Goal: Use online tool/utility

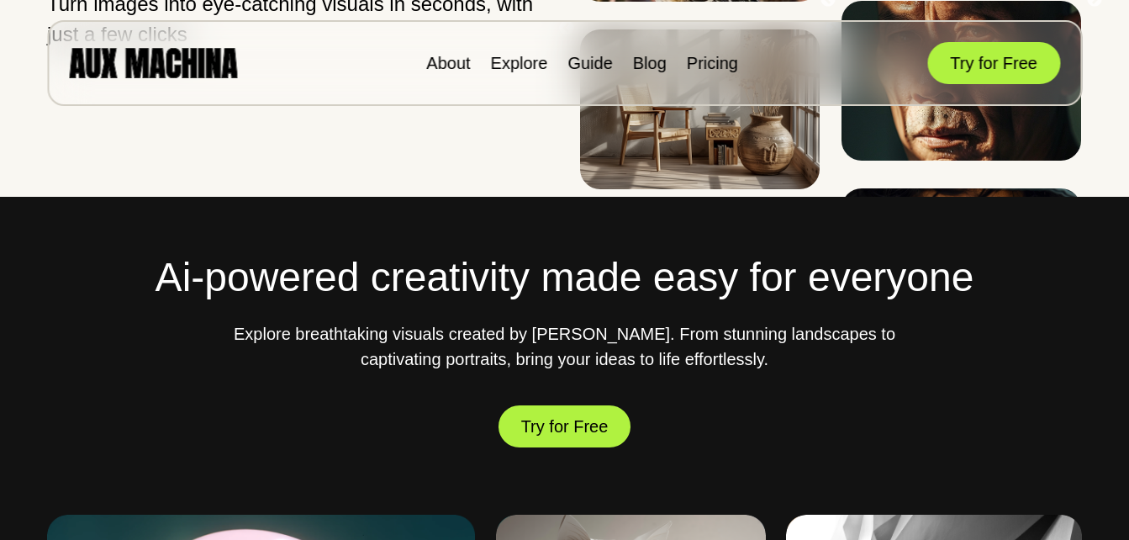
scroll to position [420, 0]
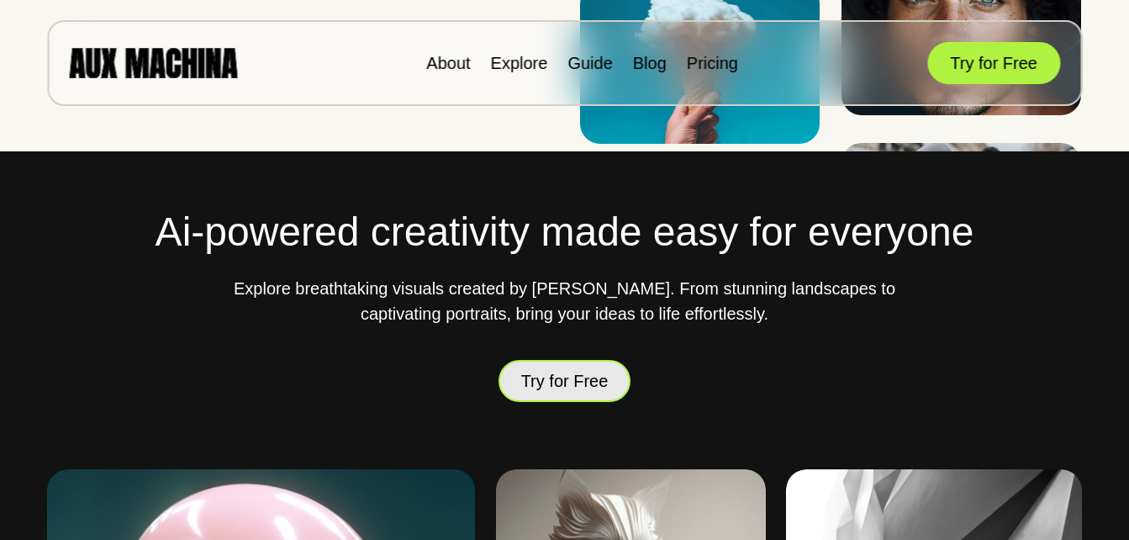
click at [589, 376] on button "Try for Free" at bounding box center [564, 380] width 133 height 49
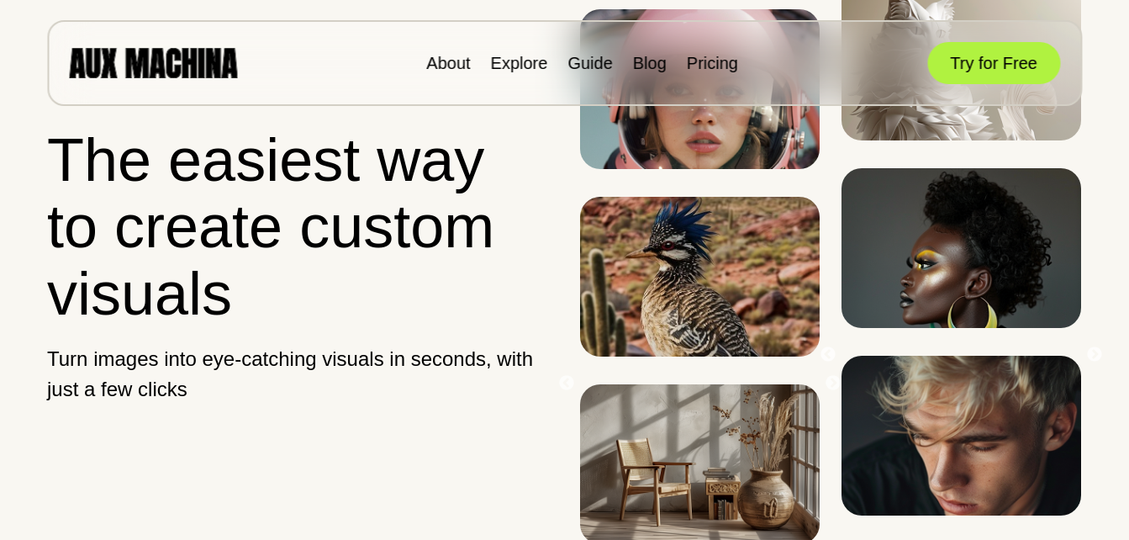
scroll to position [336, 0]
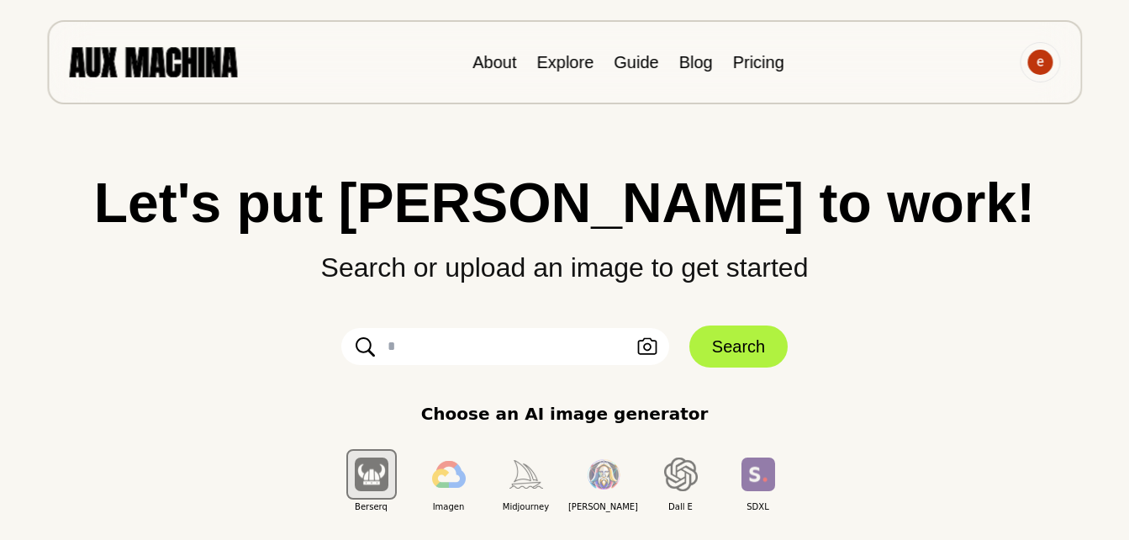
click at [572, 461] on div "Leonardo" at bounding box center [603, 473] width 77 height 77
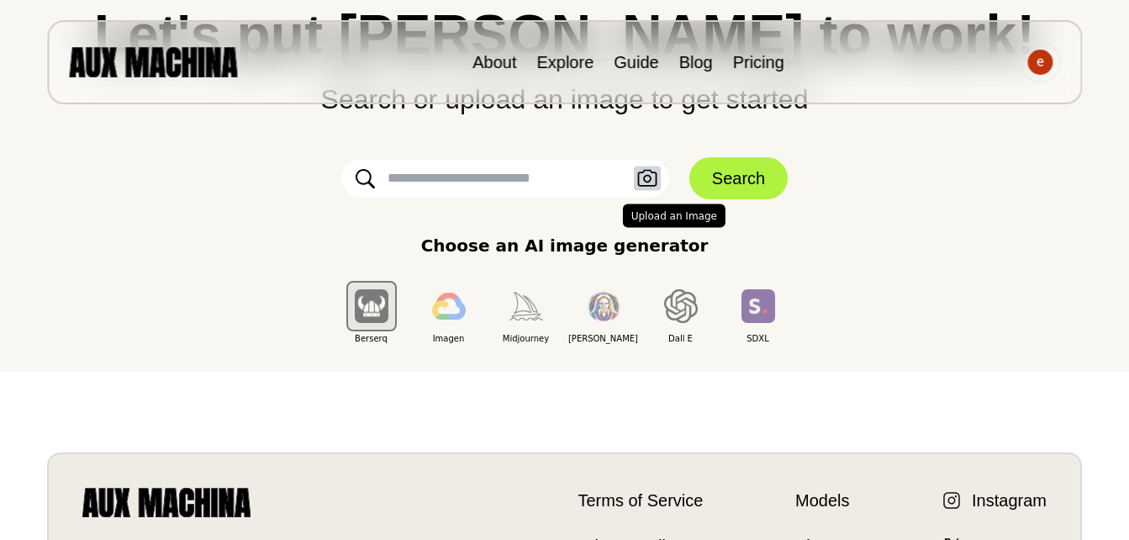
click at [646, 183] on icon "button" at bounding box center [647, 179] width 20 height 18
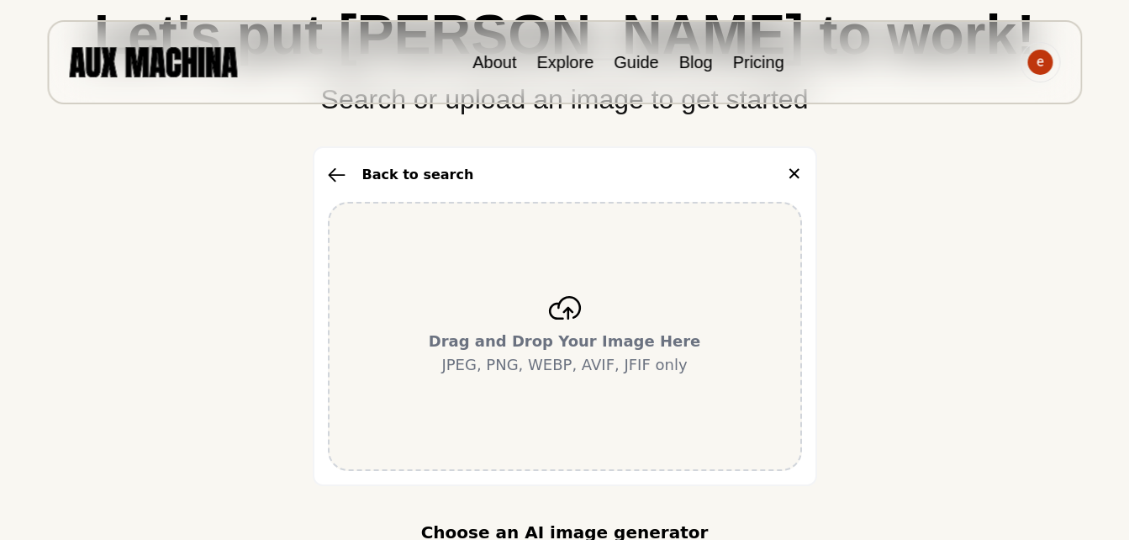
click at [599, 332] on b "Drag and Drop Your Image Here" at bounding box center [565, 341] width 272 height 18
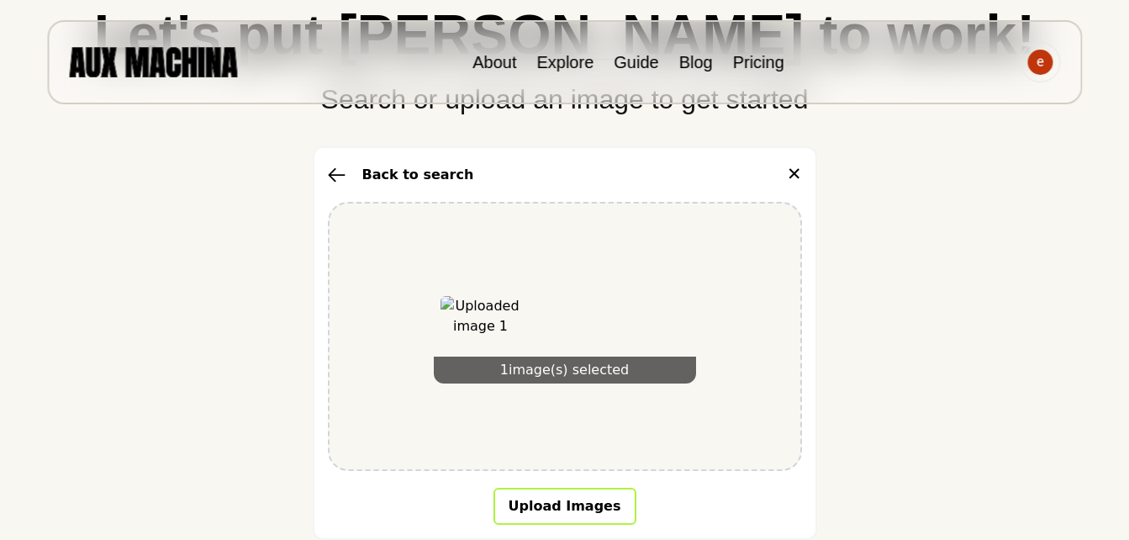
click at [572, 504] on button "Upload Images" at bounding box center [564, 506] width 143 height 37
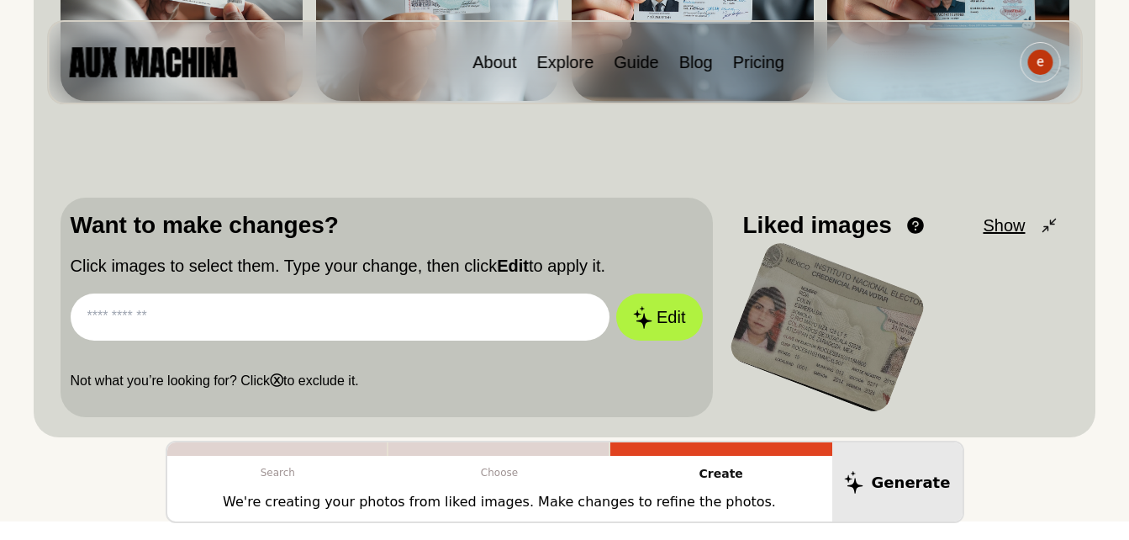
scroll to position [420, 0]
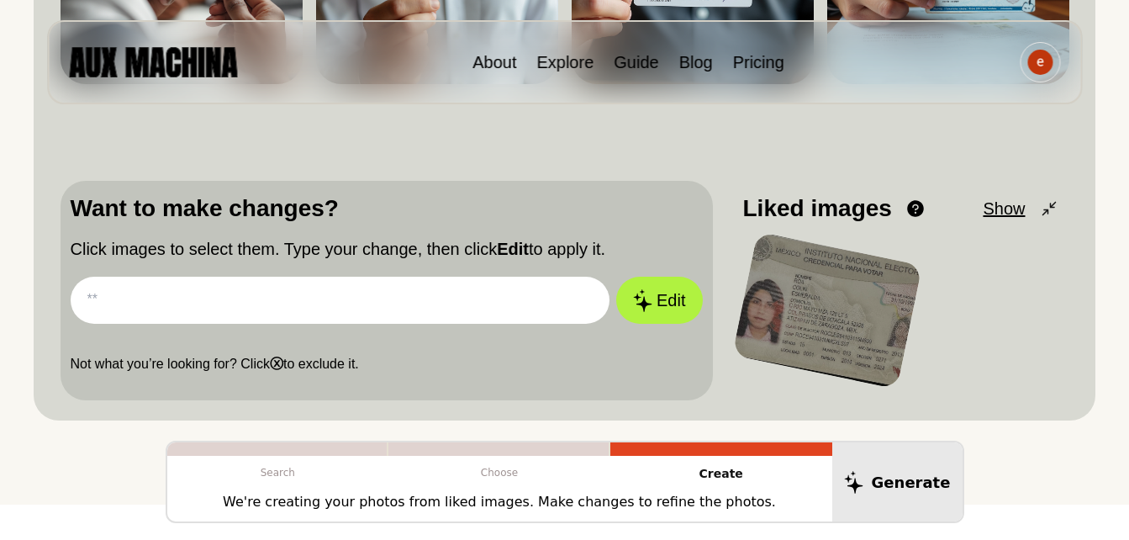
click at [319, 304] on input "text" at bounding box center [341, 300] width 540 height 47
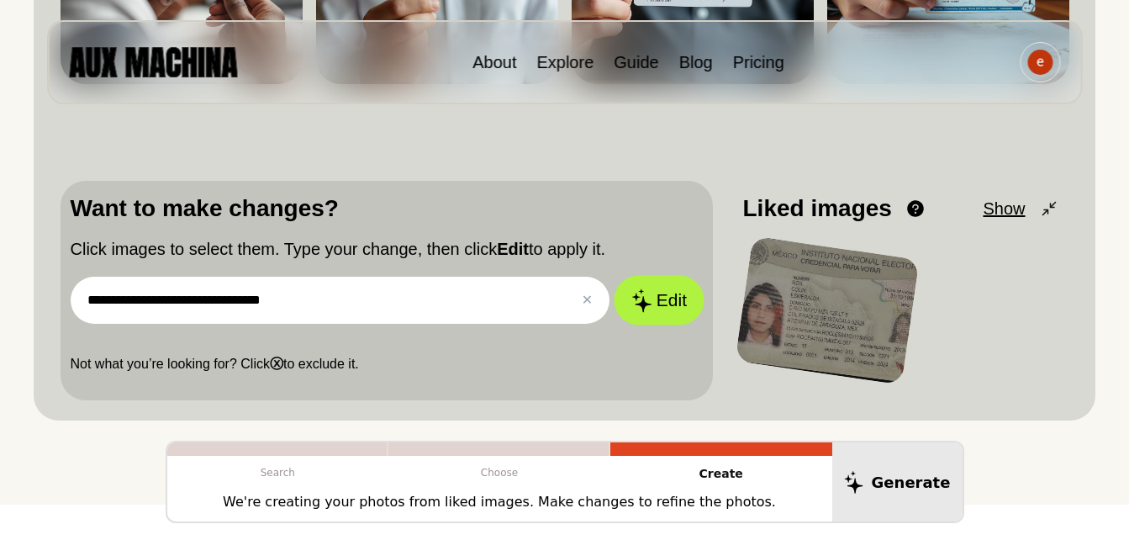
click at [665, 307] on button "Edit" at bounding box center [659, 301] width 91 height 50
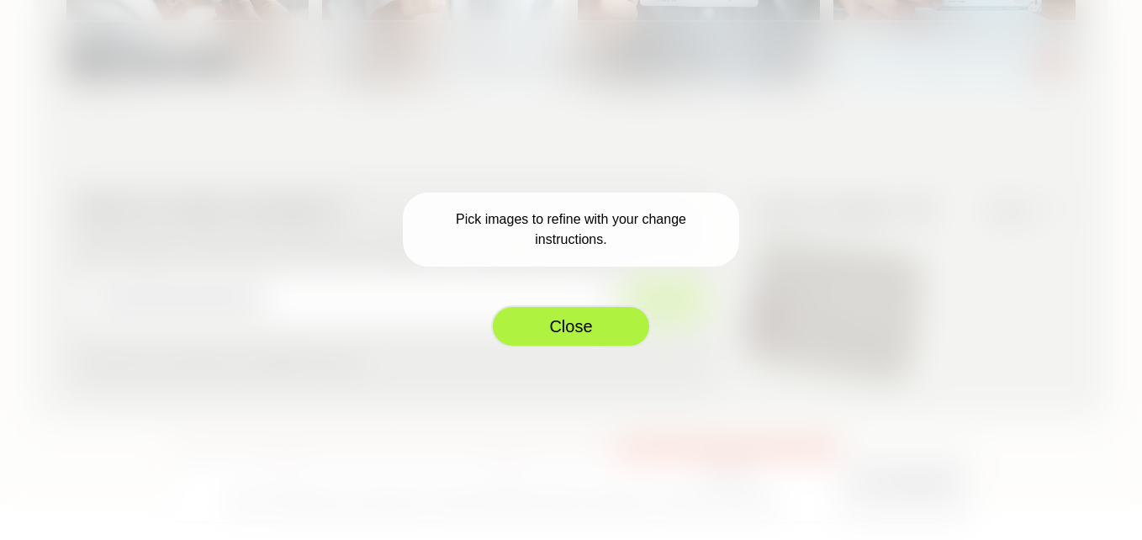
click at [568, 323] on button "Close" at bounding box center [571, 326] width 160 height 42
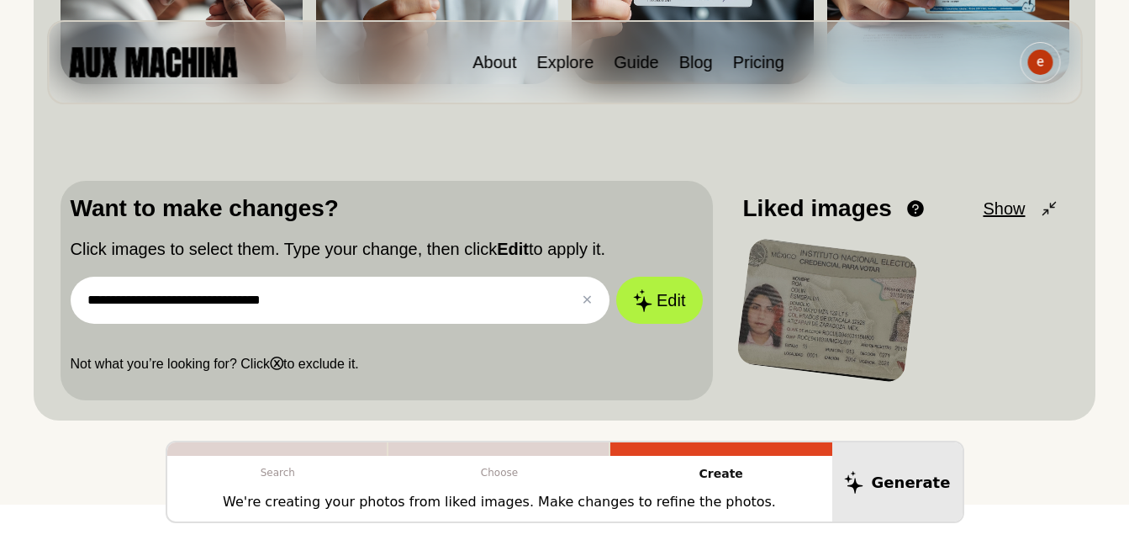
click at [517, 300] on input "**********" at bounding box center [341, 300] width 540 height 47
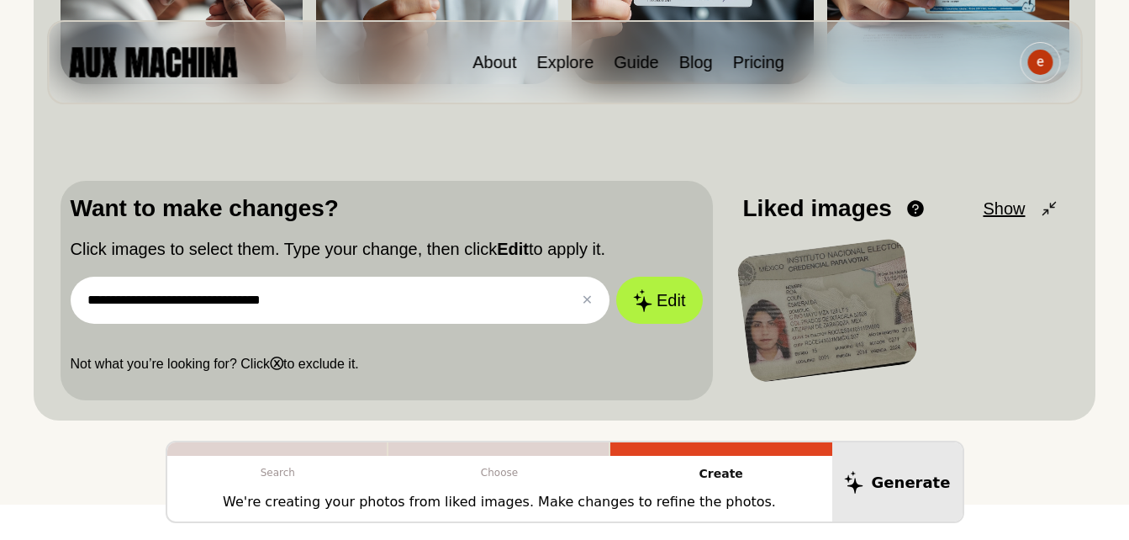
click at [825, 283] on div at bounding box center [827, 310] width 182 height 146
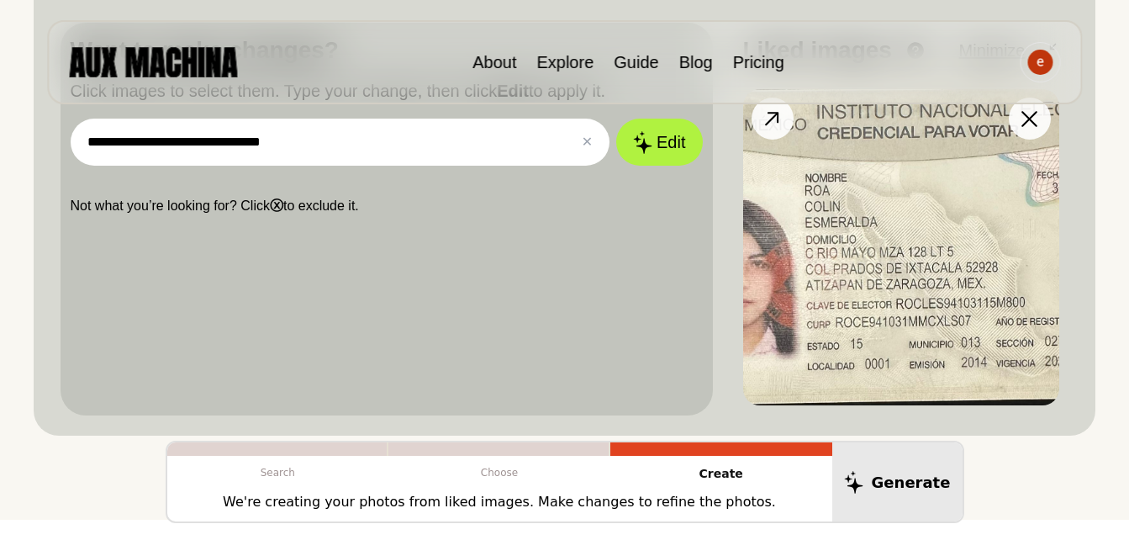
scroll to position [588, 0]
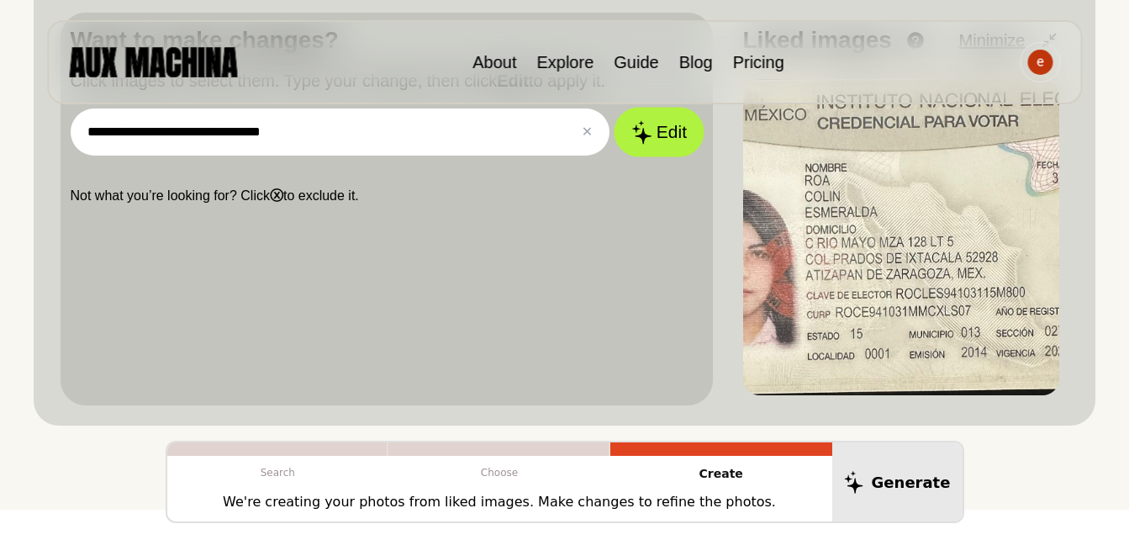
click at [664, 143] on button "Edit" at bounding box center [659, 133] width 91 height 50
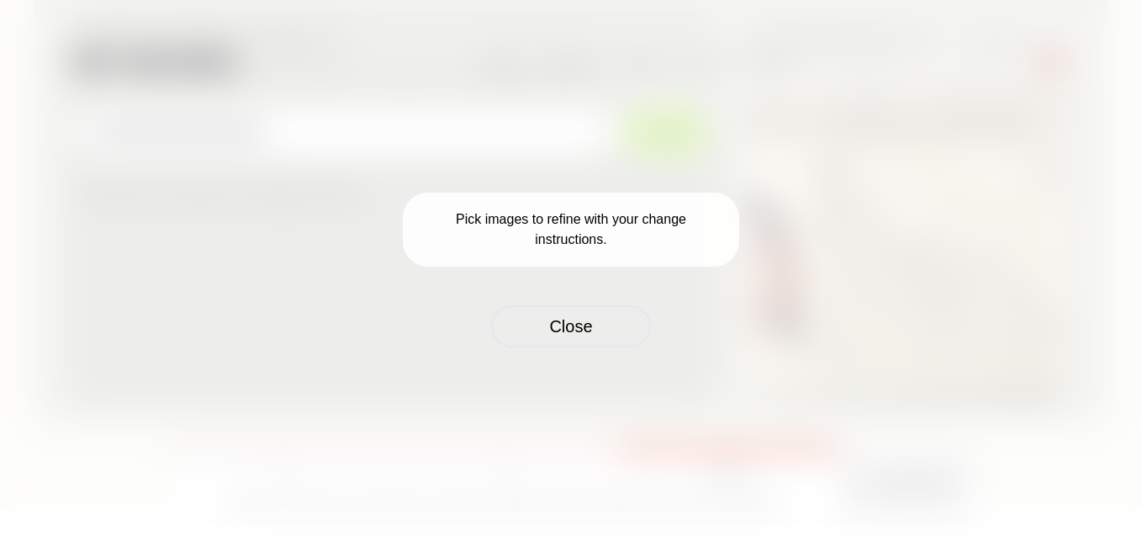
click at [757, 160] on div "Pick images to refine with your change instructions. Close" at bounding box center [571, 270] width 1142 height 540
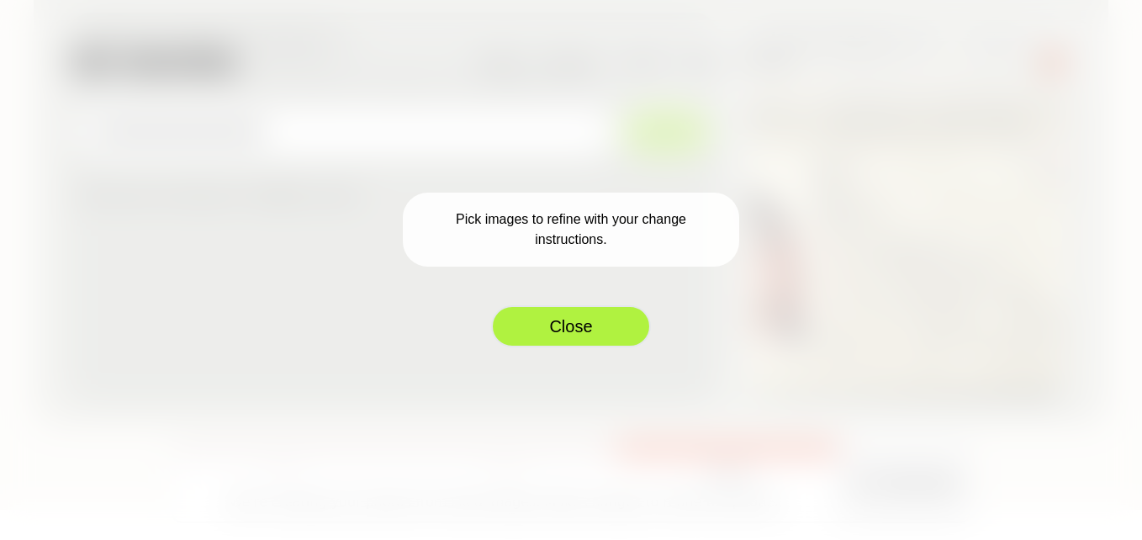
click at [563, 341] on button "Close" at bounding box center [571, 326] width 160 height 42
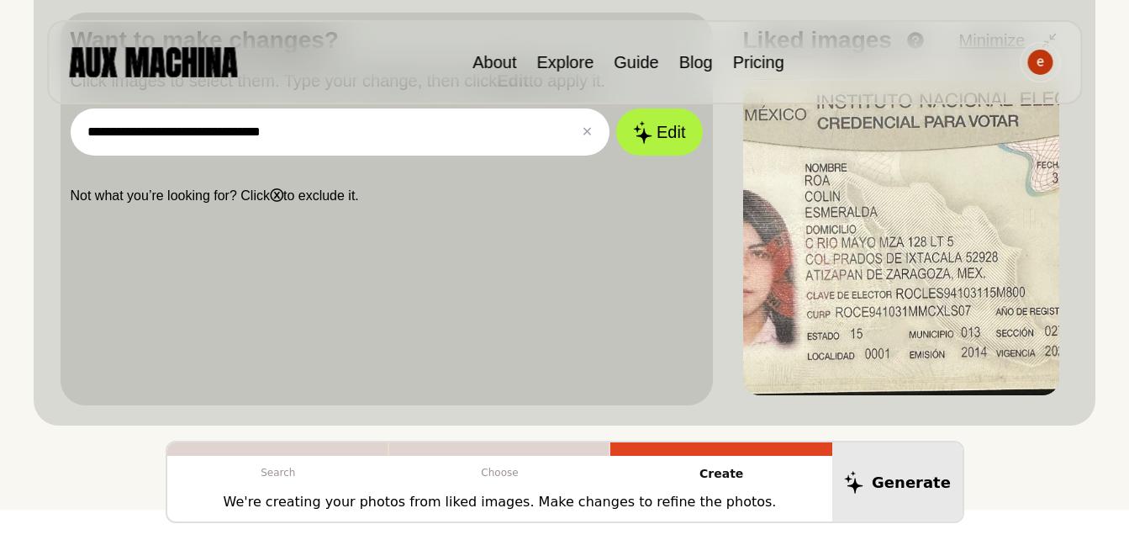
click at [316, 149] on input "**********" at bounding box center [341, 131] width 540 height 47
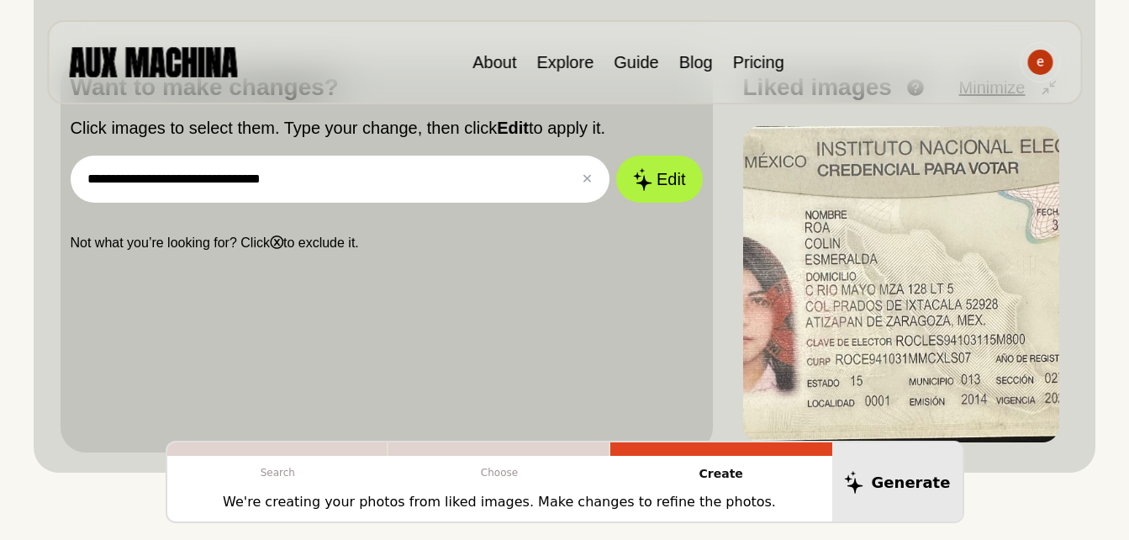
scroll to position [504, 0]
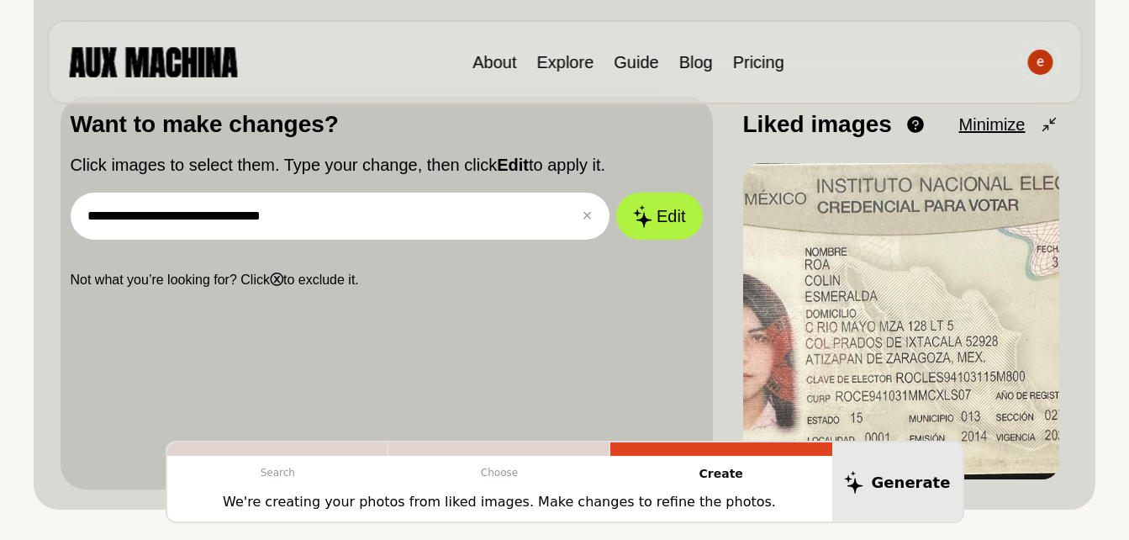
drag, startPoint x: 421, startPoint y: 218, endPoint x: 414, endPoint y: 247, distance: 30.2
click at [3, 223] on div "**********" at bounding box center [564, 45] width 1129 height 1098
paste input "*"
type input "**********"
click at [635, 222] on icon at bounding box center [641, 216] width 20 height 24
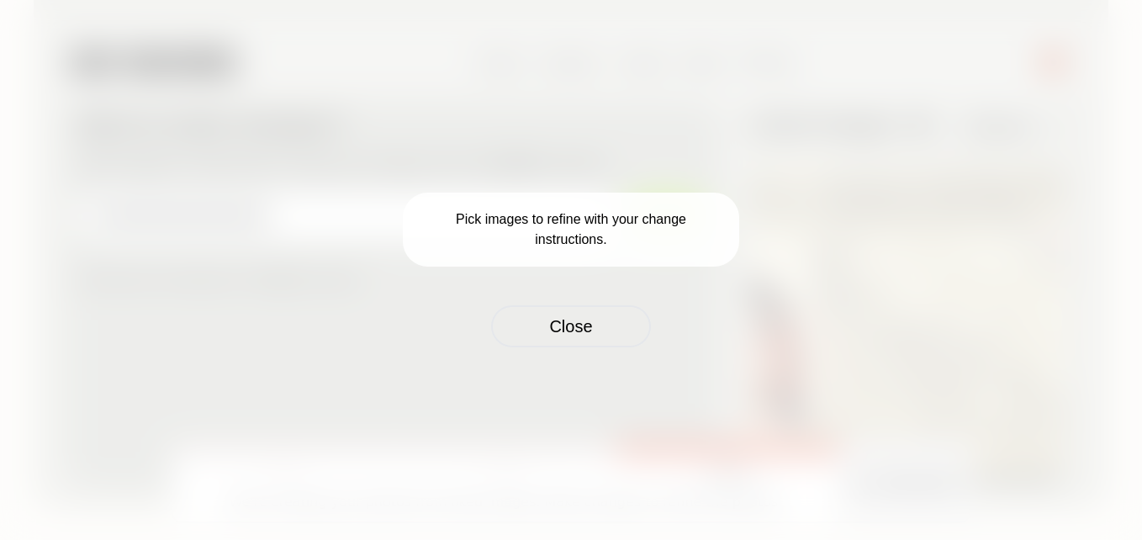
click at [569, 326] on button "Close" at bounding box center [571, 326] width 160 height 42
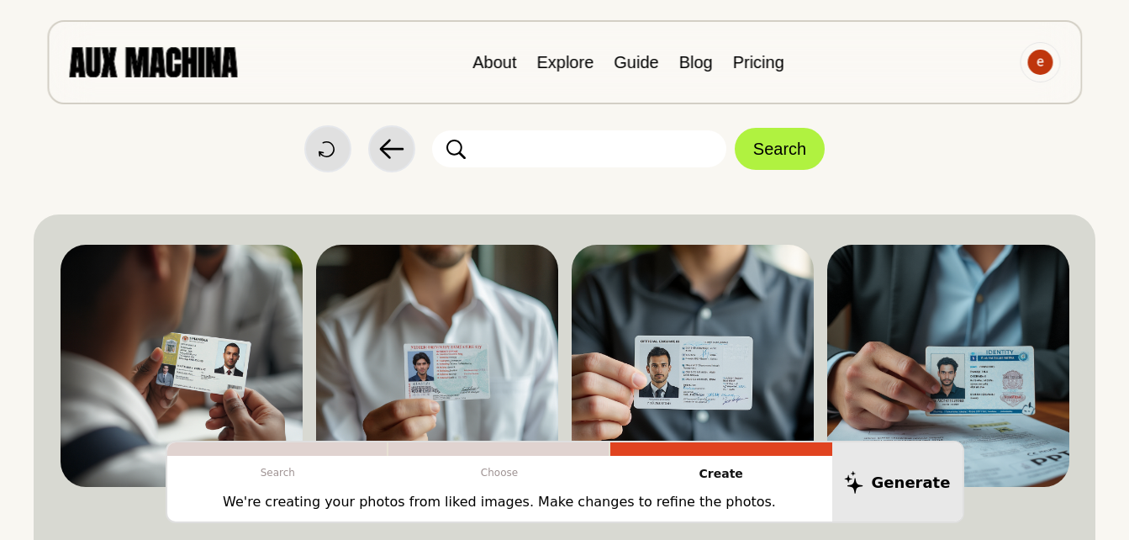
scroll to position [0, 0]
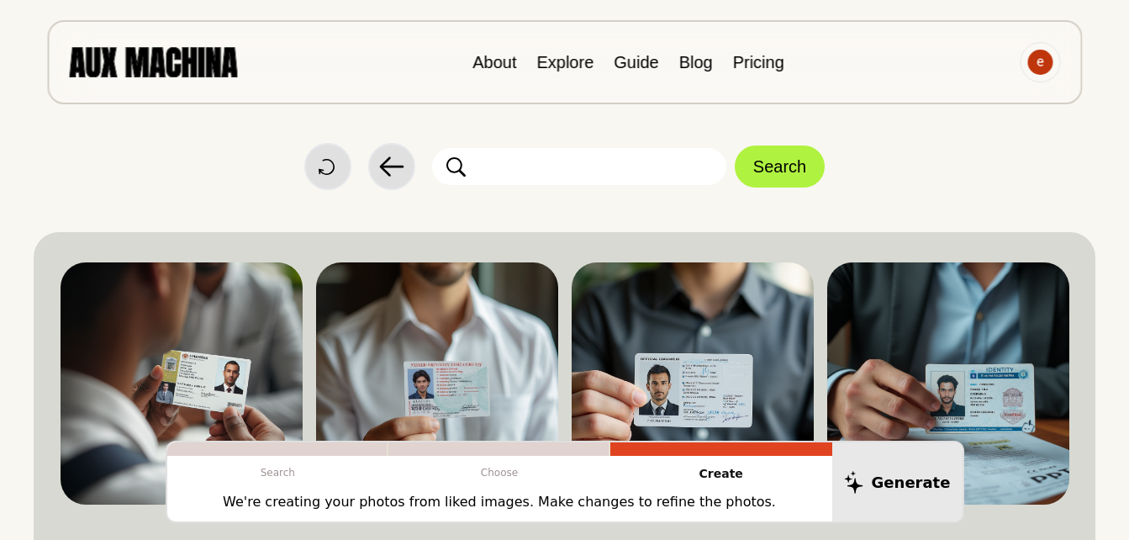
click at [465, 166] on icon at bounding box center [455, 166] width 19 height 21
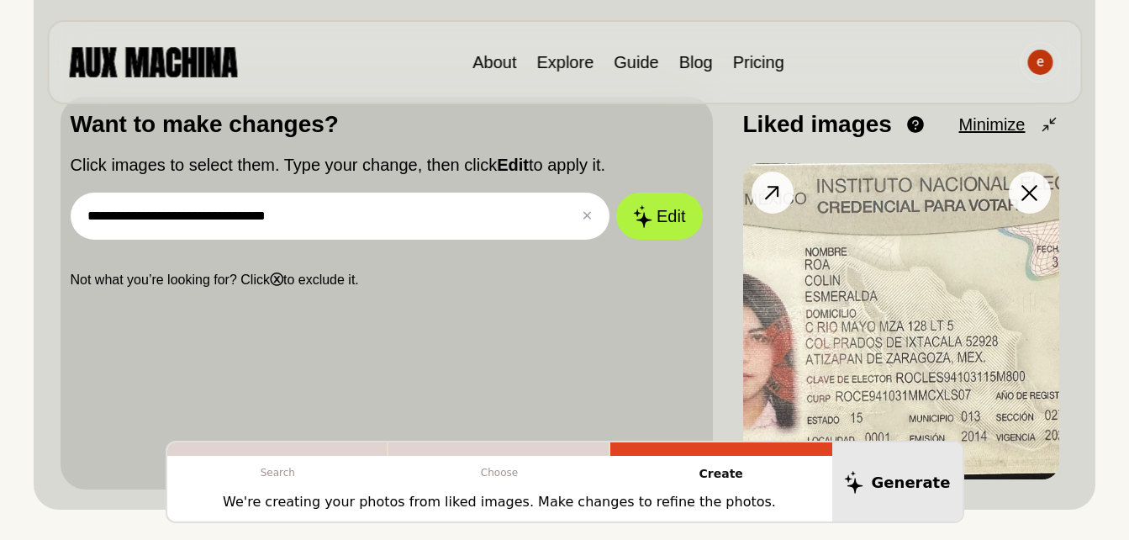
scroll to position [84, 0]
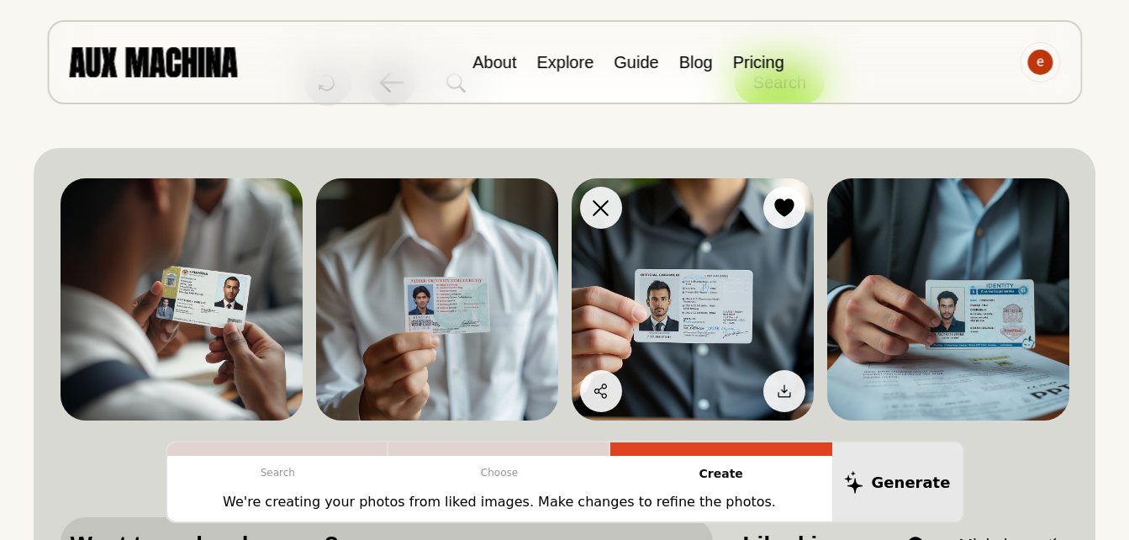
click at [639, 257] on img at bounding box center [693, 299] width 242 height 242
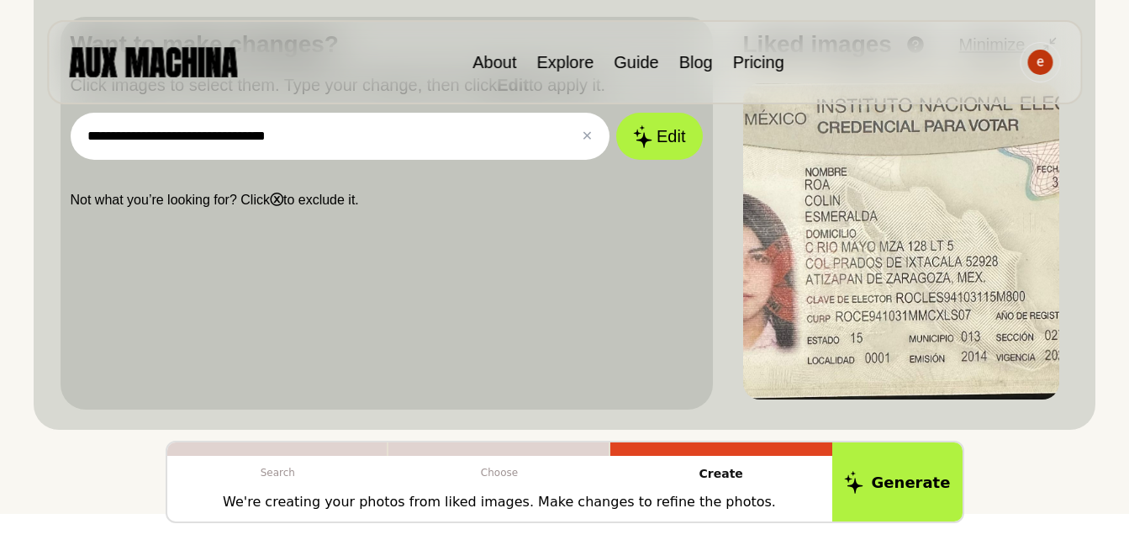
scroll to position [588, 0]
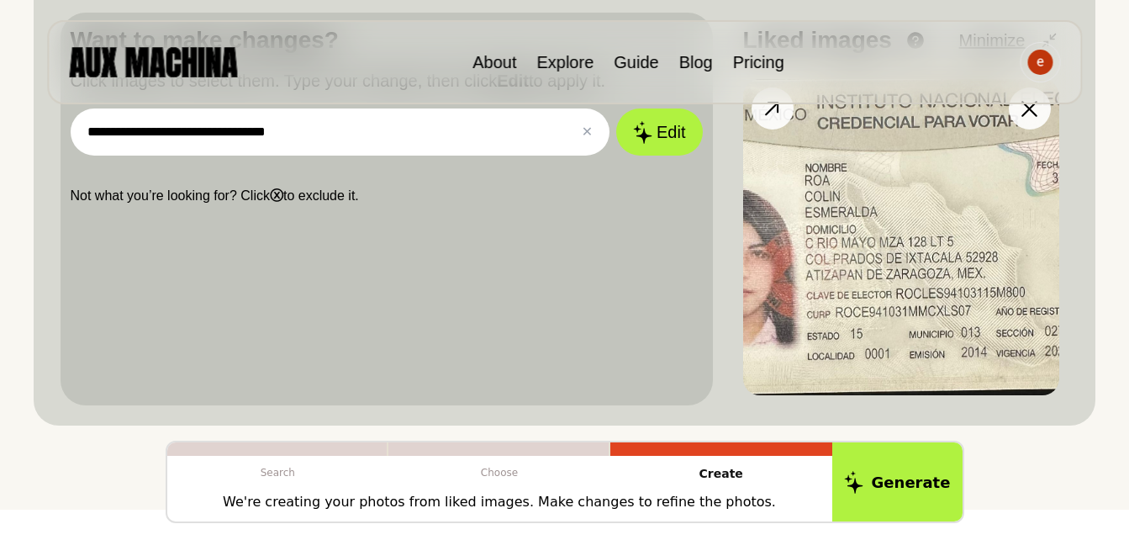
click at [858, 240] on img at bounding box center [901, 237] width 316 height 316
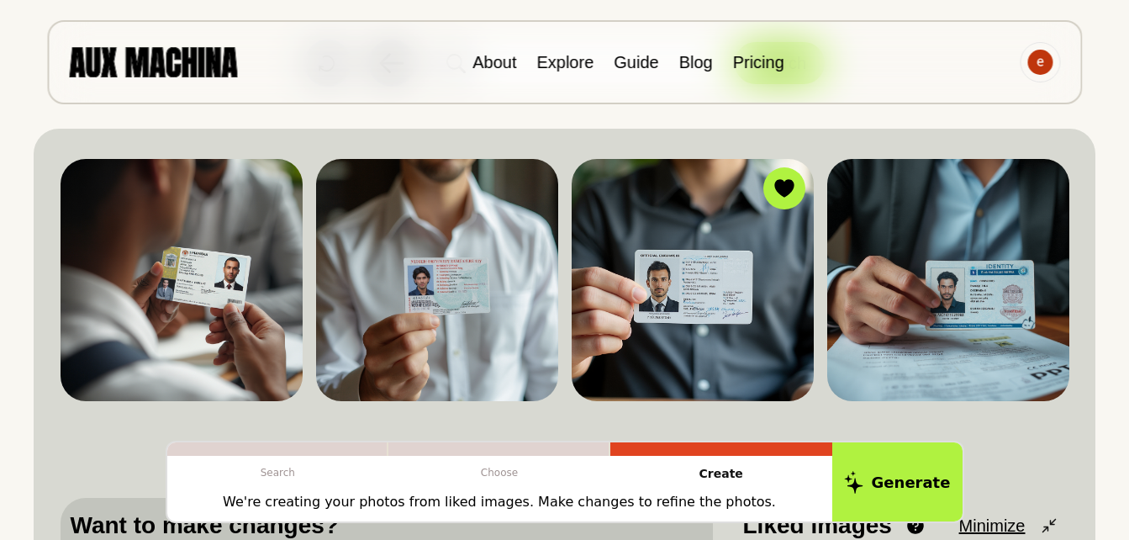
scroll to position [0, 0]
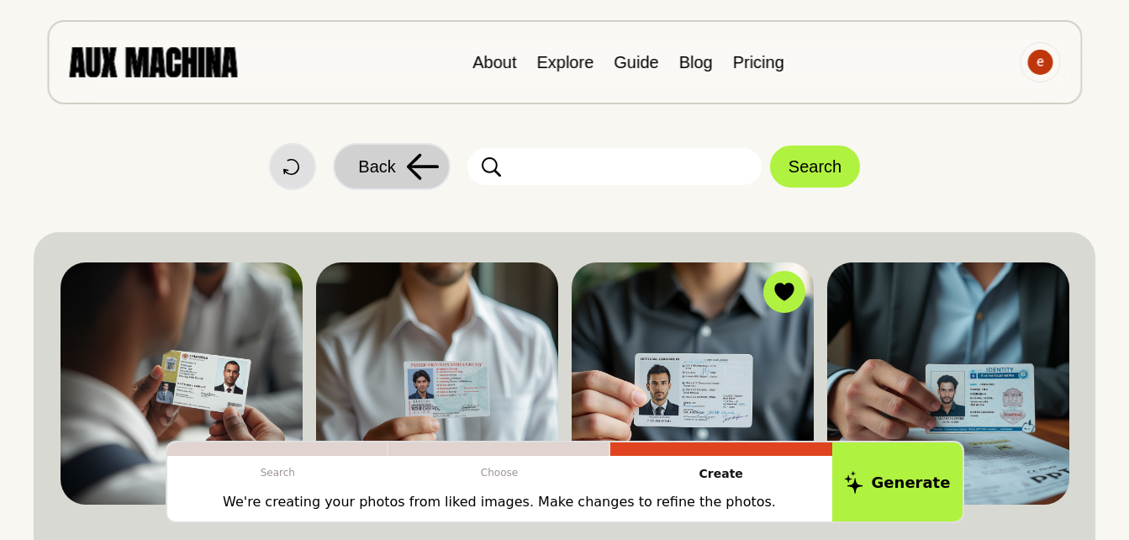
click at [359, 170] on span "Back" at bounding box center [376, 166] width 37 height 25
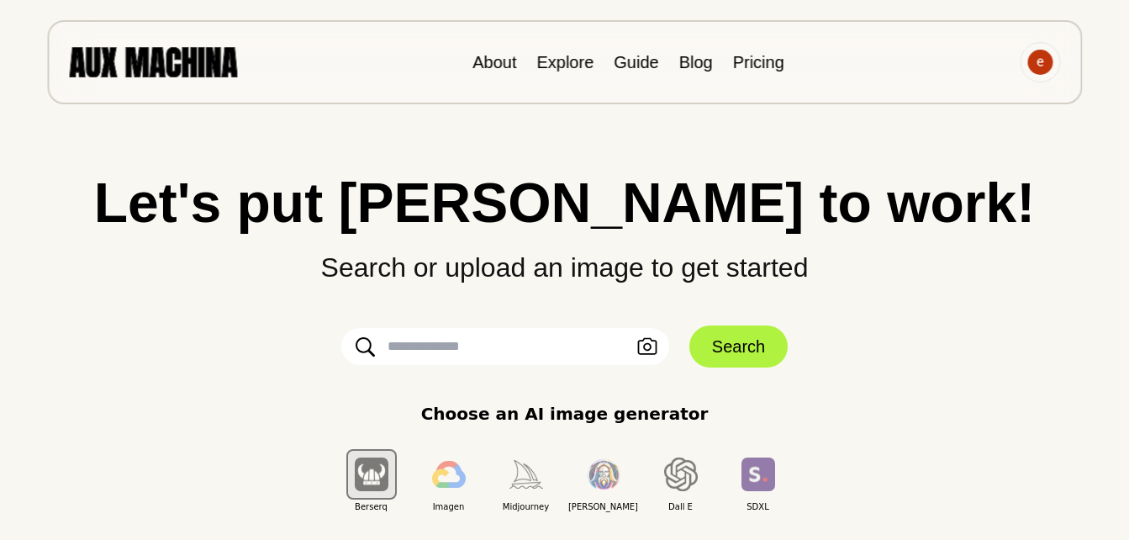
scroll to position [84, 0]
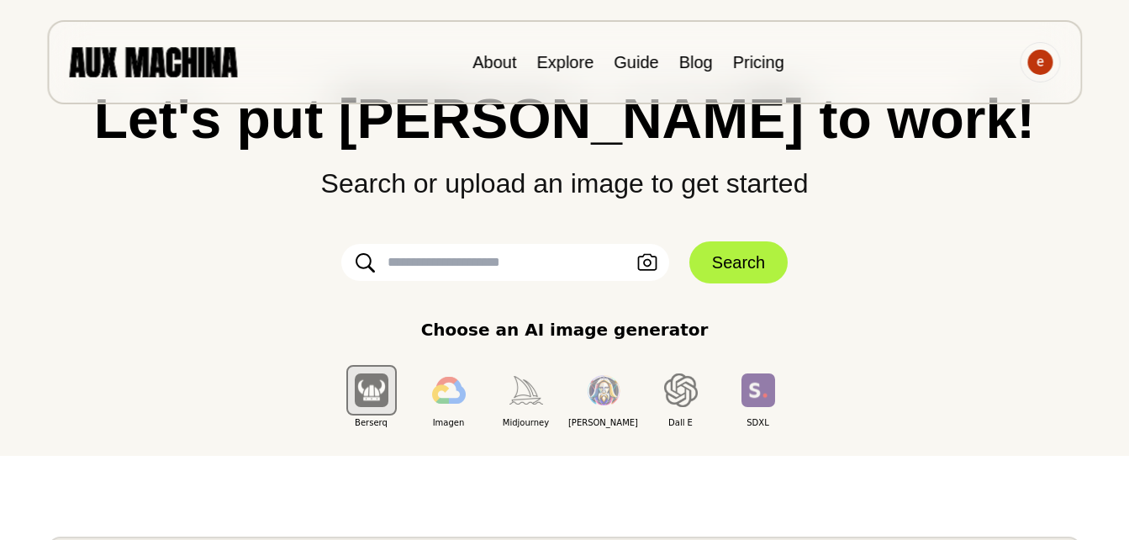
click at [455, 268] on input "text" at bounding box center [505, 262] width 328 height 37
paste input "**********"
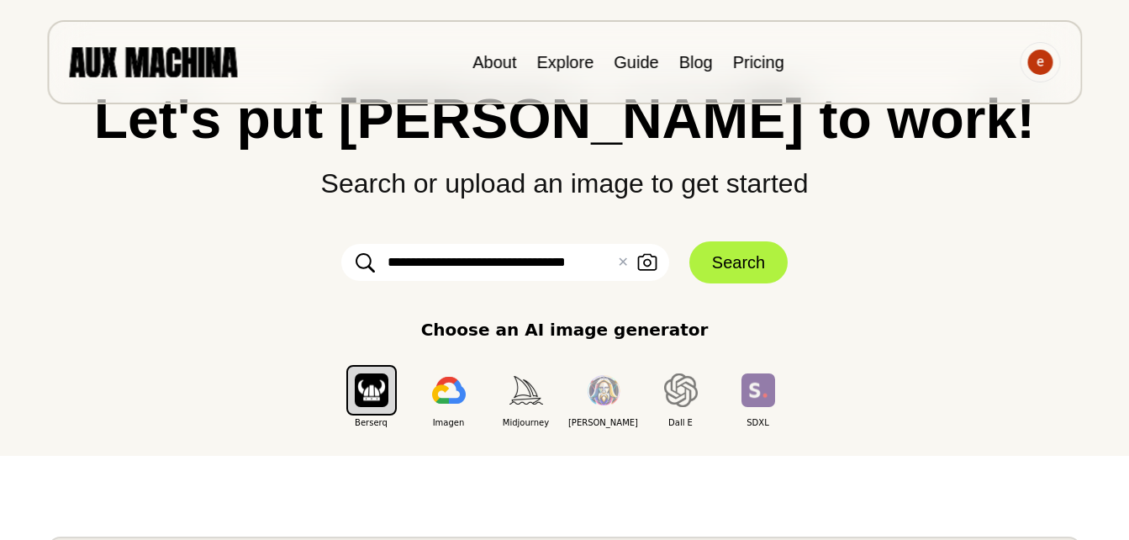
scroll to position [0, 16]
type input "**********"
click at [638, 271] on icon "button" at bounding box center [647, 263] width 20 height 18
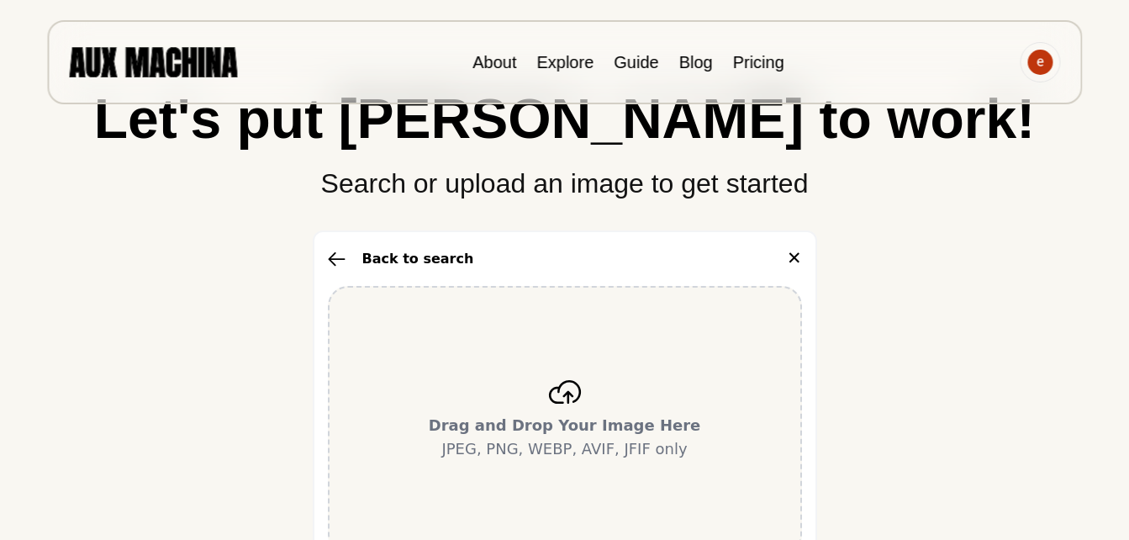
click at [599, 388] on div "Drag and Drop Your Image Here JPEG, PNG, WEBP, AVIF, JFIF only" at bounding box center [565, 420] width 474 height 269
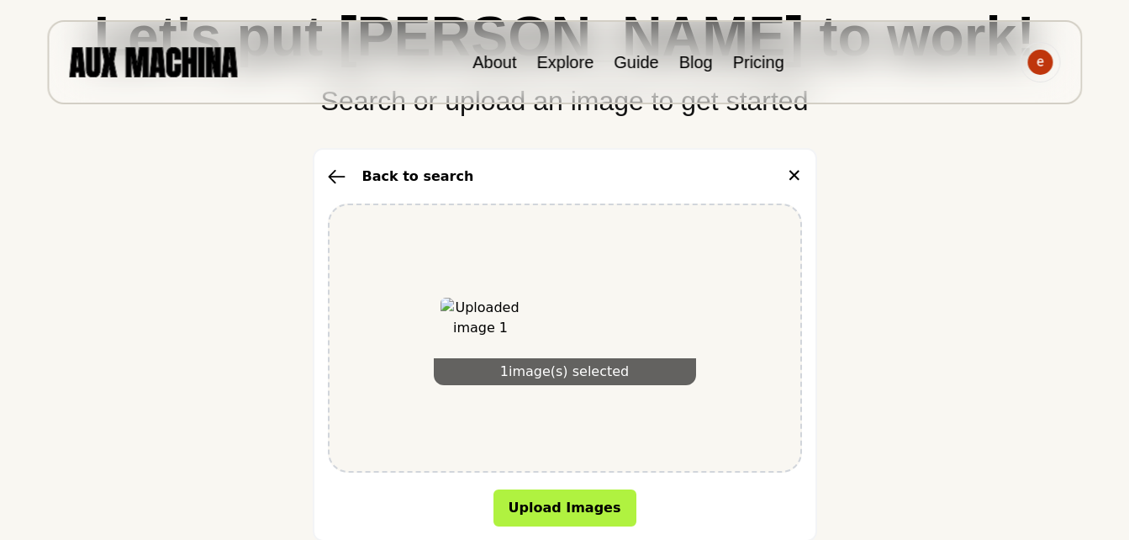
scroll to position [420, 0]
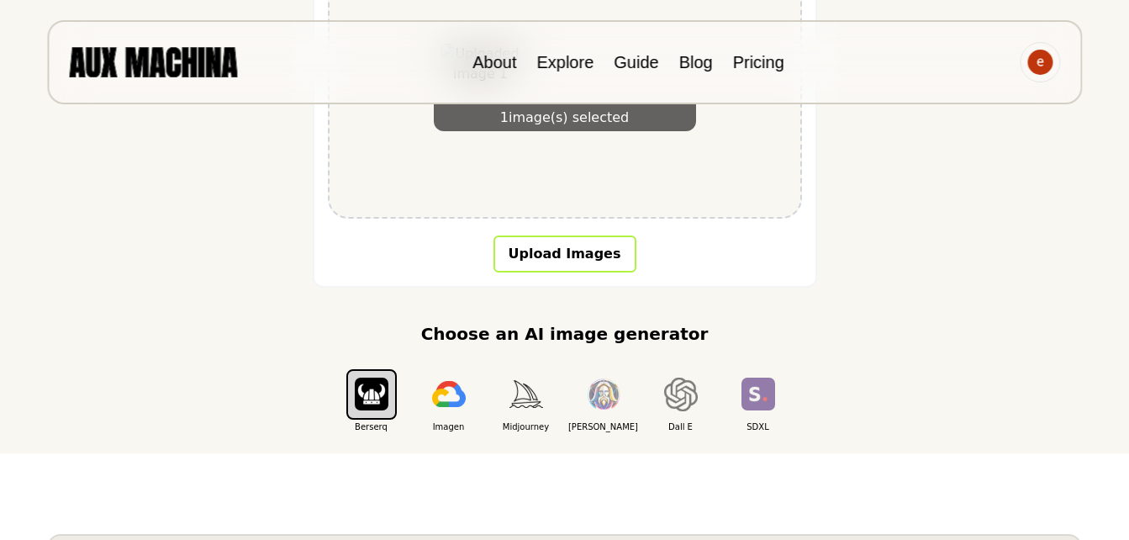
click at [593, 259] on button "Upload Images" at bounding box center [564, 253] width 143 height 37
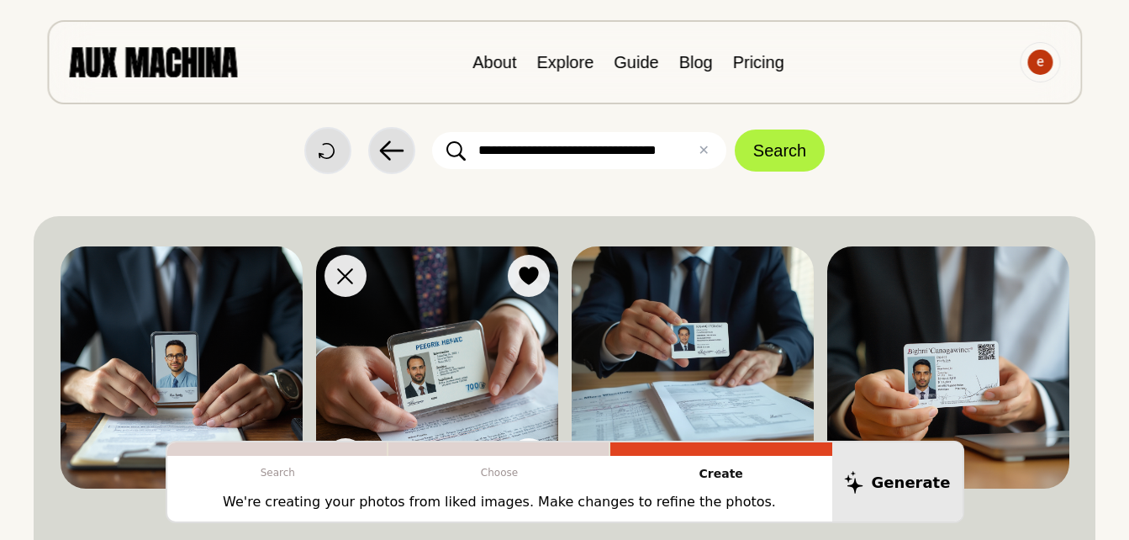
scroll to position [0, 0]
